Goal: Leave review/rating: Share an evaluation or opinion about a product, service, or content

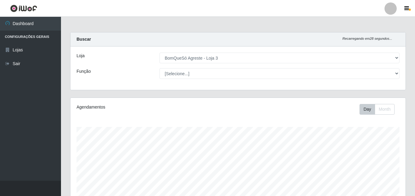
select select "215"
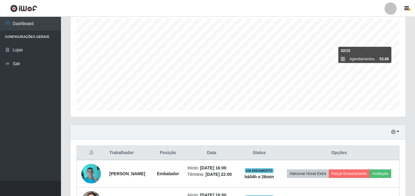
scroll to position [107, 0]
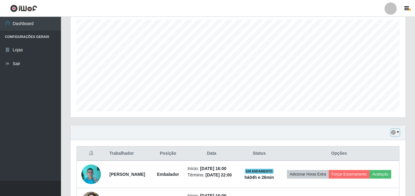
click at [399, 132] on button "button" at bounding box center [395, 132] width 9 height 7
click at [385, 122] on button "Não encerrados" at bounding box center [375, 122] width 48 height 13
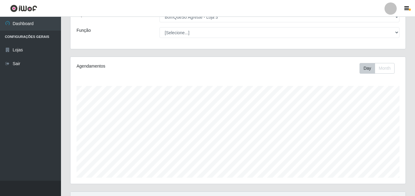
scroll to position [101, 0]
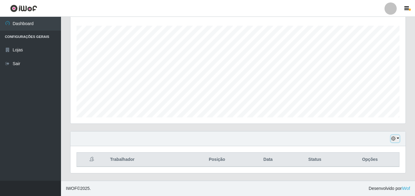
click at [399, 138] on button "button" at bounding box center [395, 138] width 9 height 7
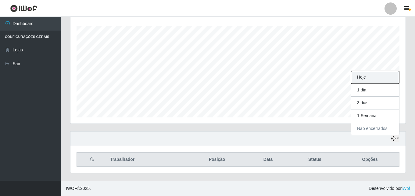
click at [363, 81] on button "Hoje" at bounding box center [375, 77] width 48 height 13
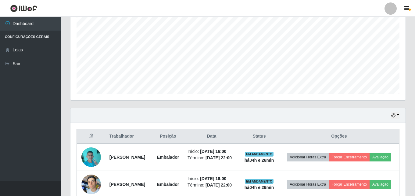
scroll to position [192, 0]
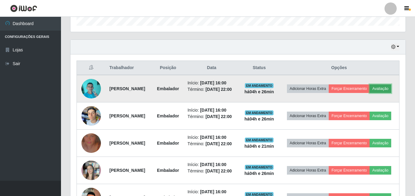
click at [370, 93] on button "Avaliação" at bounding box center [381, 88] width 22 height 9
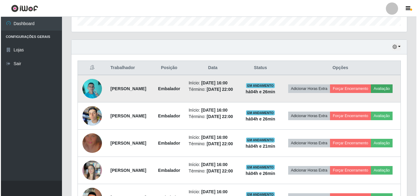
scroll to position [127, 332]
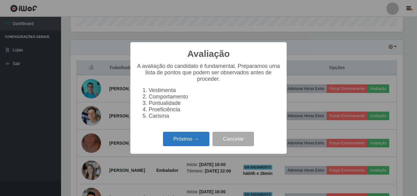
click at [181, 137] on button "Próximo →" at bounding box center [186, 138] width 46 height 14
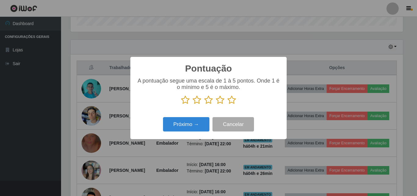
scroll to position [304901, 304696]
click at [233, 101] on icon at bounding box center [231, 99] width 9 height 9
click at [227, 104] on input "radio" at bounding box center [227, 104] width 0 height 0
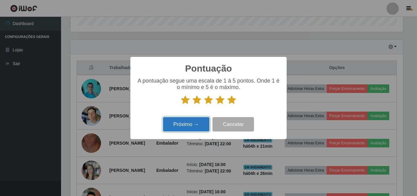
click at [195, 126] on button "Próximo →" at bounding box center [186, 124] width 46 height 14
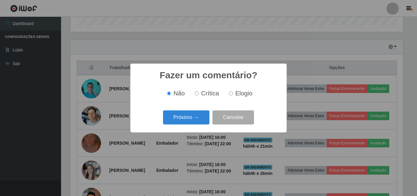
click at [246, 93] on span "Elogio" at bounding box center [243, 93] width 17 height 7
click at [233, 93] on input "Elogio" at bounding box center [231, 93] width 4 height 4
radio input "true"
click at [202, 115] on button "Próximo →" at bounding box center [186, 117] width 46 height 14
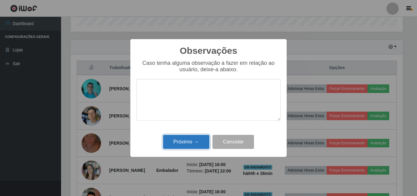
click at [174, 147] on button "Próximo →" at bounding box center [186, 142] width 46 height 14
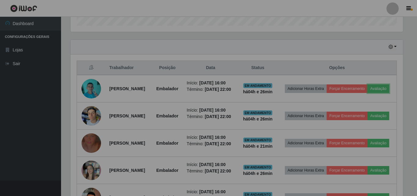
scroll to position [127, 335]
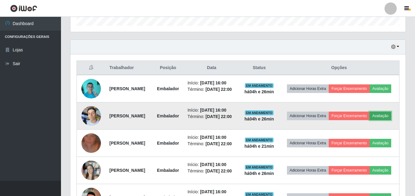
click at [370, 120] on button "Avaliação" at bounding box center [381, 115] width 22 height 9
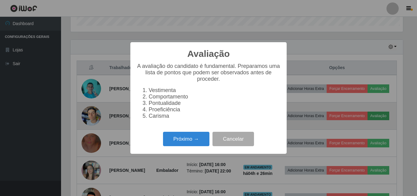
scroll to position [127, 332]
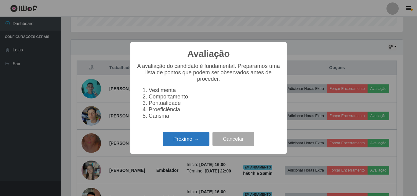
click at [200, 145] on button "Próximo →" at bounding box center [186, 138] width 46 height 14
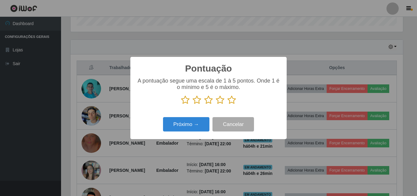
click at [228, 98] on icon at bounding box center [231, 99] width 9 height 9
click at [227, 104] on input "radio" at bounding box center [227, 104] width 0 height 0
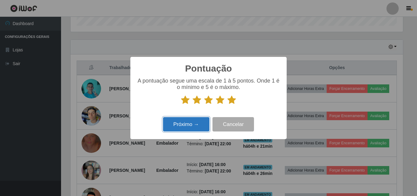
click at [199, 120] on button "Próximo →" at bounding box center [186, 124] width 46 height 14
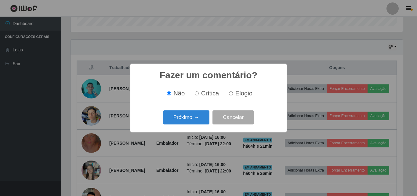
click at [229, 93] on input "Elogio" at bounding box center [231, 93] width 4 height 4
radio input "true"
click at [192, 115] on button "Próximo →" at bounding box center [186, 117] width 46 height 14
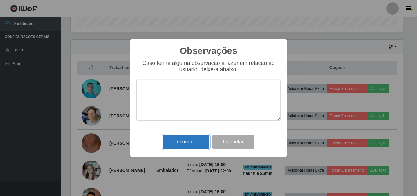
click at [185, 144] on button "Próximo →" at bounding box center [186, 142] width 46 height 14
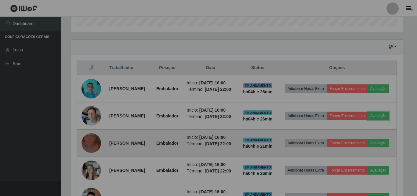
scroll to position [127, 335]
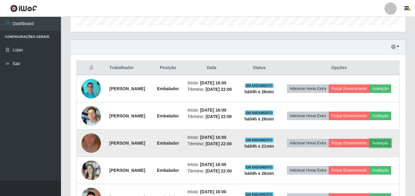
click at [370, 147] on button "Avaliação" at bounding box center [381, 142] width 22 height 9
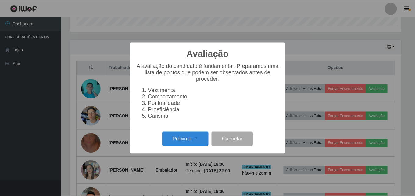
scroll to position [127, 332]
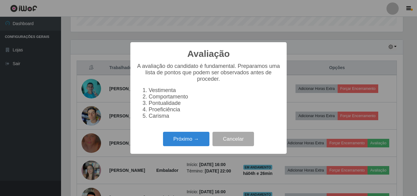
click at [38, 145] on div "Avaliação × A avaliação do candidato é fundamental. Preparamos uma lista de pon…" at bounding box center [208, 98] width 417 height 196
click at [122, 162] on div "Avaliação × A avaliação do candidato é fundamental. Preparamos uma lista de pon…" at bounding box center [208, 98] width 417 height 196
click at [230, 146] on button "Cancelar" at bounding box center [232, 138] width 41 height 14
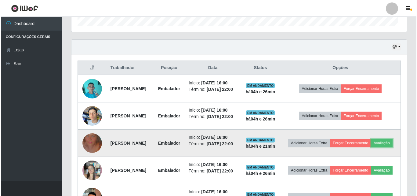
scroll to position [127, 335]
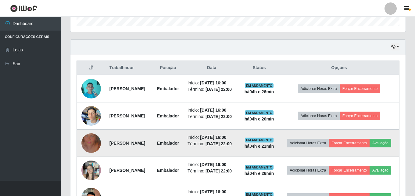
click at [98, 153] on img at bounding box center [91, 142] width 20 height 35
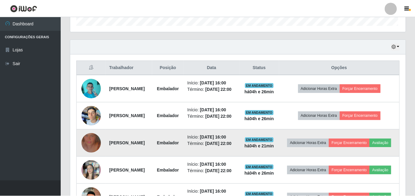
scroll to position [127, 332]
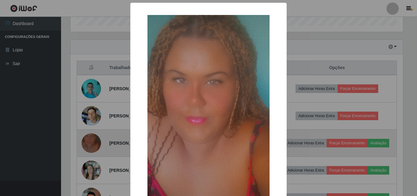
click at [98, 153] on div "× OK Cancel" at bounding box center [208, 98] width 417 height 196
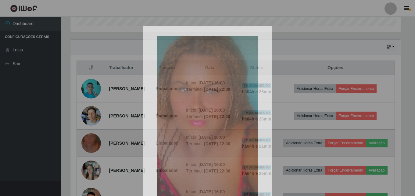
scroll to position [0, 0]
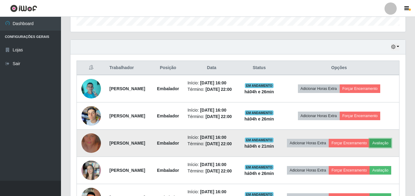
click at [370, 147] on button "Avaliação" at bounding box center [381, 142] width 22 height 9
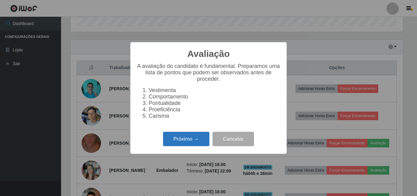
click at [200, 139] on button "Próximo →" at bounding box center [186, 138] width 46 height 14
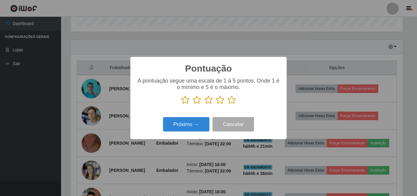
click at [229, 99] on icon at bounding box center [231, 99] width 9 height 9
click at [227, 104] on input "radio" at bounding box center [227, 104] width 0 height 0
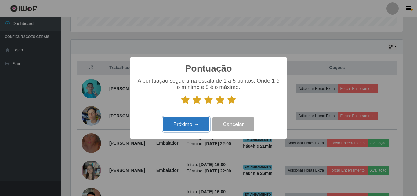
click at [200, 122] on button "Próximo →" at bounding box center [186, 124] width 46 height 14
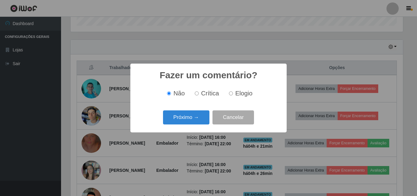
click at [237, 96] on span "Elogio" at bounding box center [243, 93] width 17 height 7
click at [233, 95] on input "Elogio" at bounding box center [231, 93] width 4 height 4
radio input "true"
click at [203, 116] on button "Próximo →" at bounding box center [186, 117] width 46 height 14
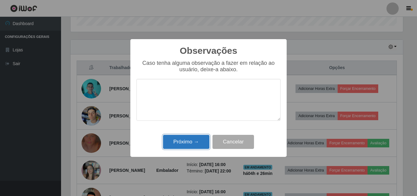
click at [196, 140] on button "Próximo →" at bounding box center [186, 142] width 46 height 14
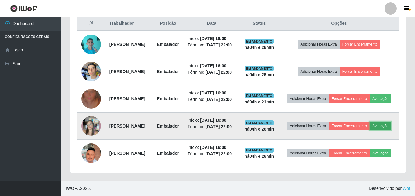
click at [370, 123] on button "Avaliação" at bounding box center [381, 125] width 22 height 9
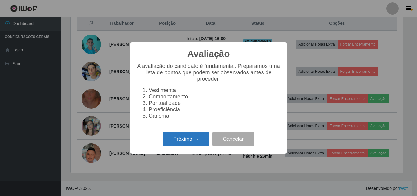
click at [199, 143] on button "Próximo →" at bounding box center [186, 138] width 46 height 14
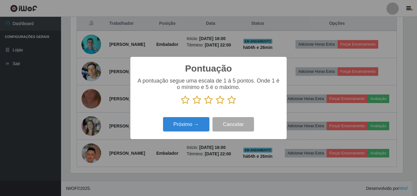
click at [230, 101] on icon at bounding box center [231, 99] width 9 height 9
click at [227, 104] on input "radio" at bounding box center [227, 104] width 0 height 0
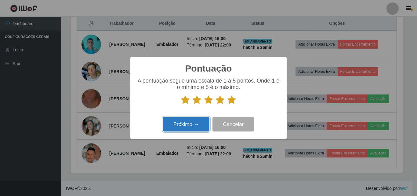
click at [192, 126] on button "Próximo →" at bounding box center [186, 124] width 46 height 14
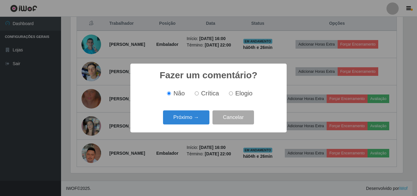
click at [235, 93] on span "Elogio" at bounding box center [243, 93] width 17 height 7
click at [233, 93] on input "Elogio" at bounding box center [231, 93] width 4 height 4
radio input "true"
click at [194, 117] on button "Próximo →" at bounding box center [186, 117] width 46 height 14
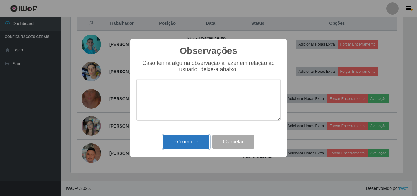
click at [185, 138] on button "Próximo →" at bounding box center [186, 142] width 46 height 14
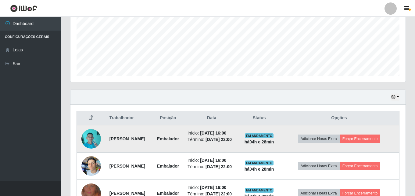
scroll to position [138, 0]
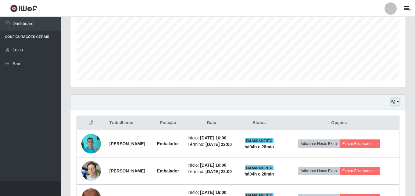
click at [397, 101] on button "button" at bounding box center [395, 101] width 9 height 7
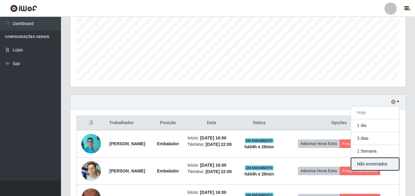
click at [382, 165] on button "Não encerrados" at bounding box center [375, 163] width 48 height 13
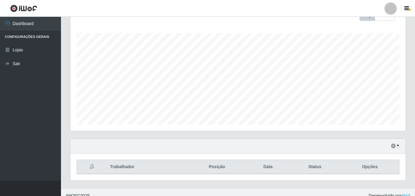
scroll to position [101, 0]
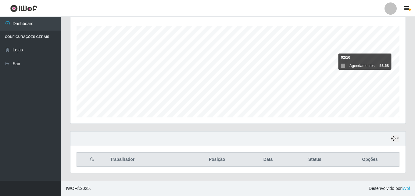
click at [400, 138] on div "Hoje 1 dia 3 dias 1 Semana Não encerrados" at bounding box center [237, 138] width 335 height 15
click at [398, 138] on button "button" at bounding box center [395, 138] width 9 height 7
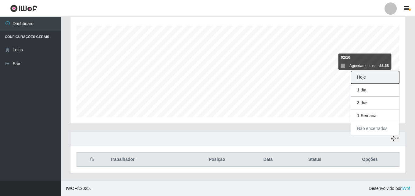
click at [382, 74] on button "Hoje" at bounding box center [375, 77] width 48 height 13
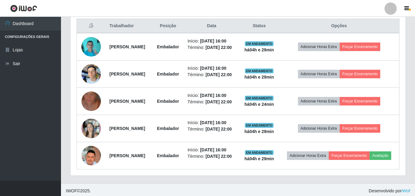
scroll to position [253, 0]
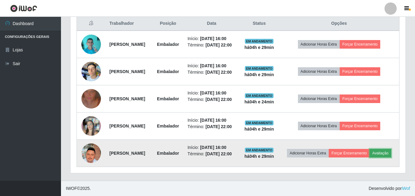
click at [370, 157] on button "Avaliação" at bounding box center [381, 153] width 22 height 9
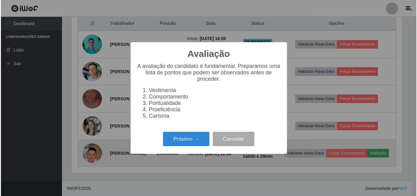
scroll to position [127, 332]
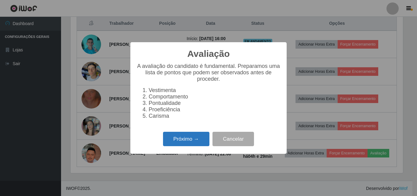
click at [189, 142] on button "Próximo →" at bounding box center [186, 138] width 46 height 14
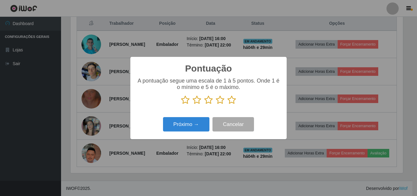
click at [232, 100] on icon at bounding box center [231, 99] width 9 height 9
click at [227, 104] on input "radio" at bounding box center [227, 104] width 0 height 0
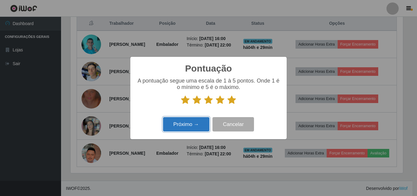
click at [178, 123] on button "Próximo →" at bounding box center [186, 124] width 46 height 14
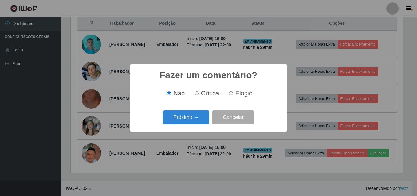
click at [238, 94] on span "Elogio" at bounding box center [243, 93] width 17 height 7
click at [233, 94] on input "Elogio" at bounding box center [231, 93] width 4 height 4
radio input "true"
click at [196, 117] on button "Próximo →" at bounding box center [186, 117] width 46 height 14
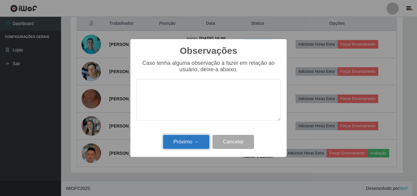
click at [194, 140] on button "Próximo →" at bounding box center [186, 142] width 46 height 14
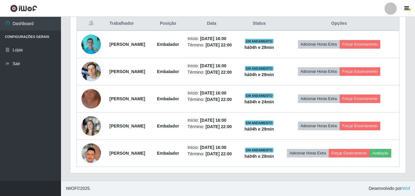
scroll to position [237, 0]
